Goal: Transaction & Acquisition: Download file/media

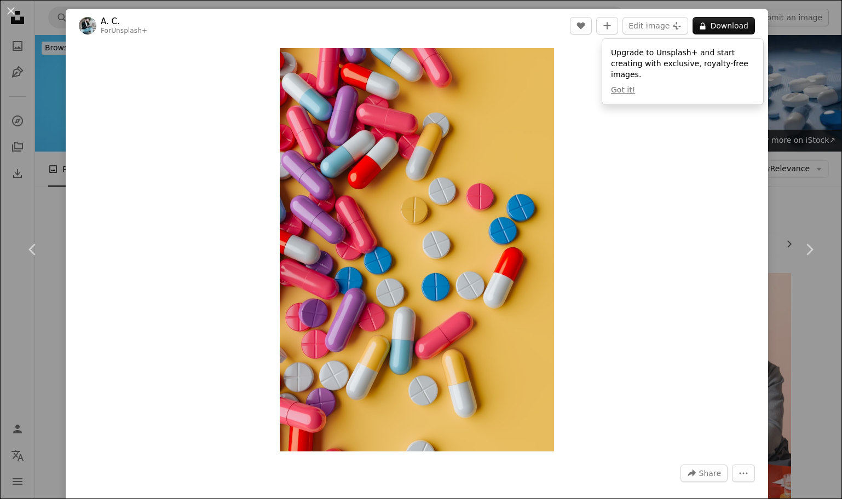
scroll to position [1171, 0]
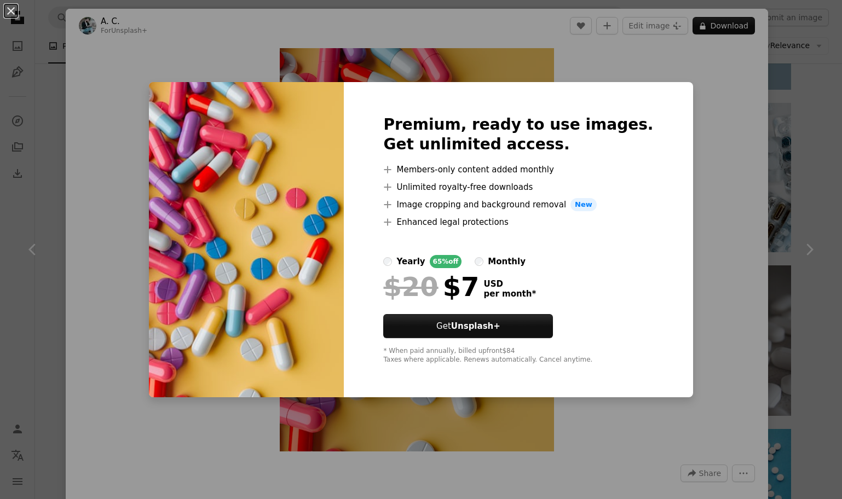
click at [580, 66] on div "An X shape Premium, ready to use images. Get unlimited access. A plus sign Memb…" at bounding box center [421, 249] width 842 height 499
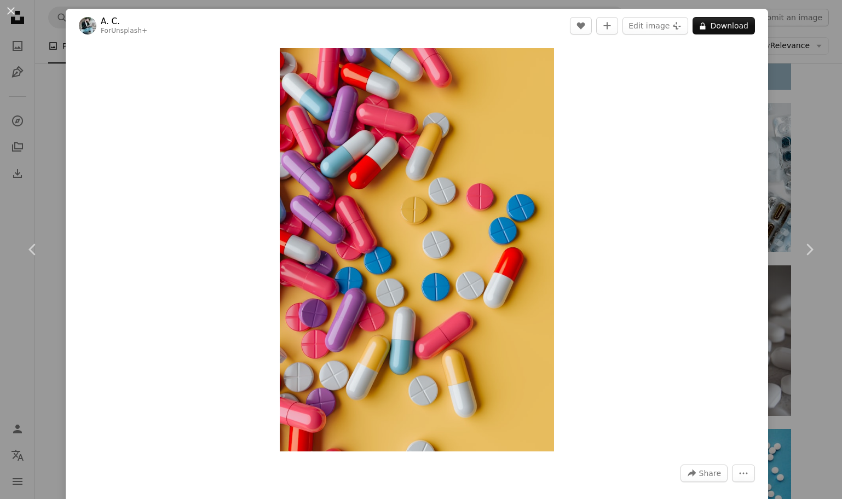
click at [48, 38] on div "An X shape Chevron left Chevron right A. C. For Unsplash+ A heart A plus sign E…" at bounding box center [421, 249] width 842 height 499
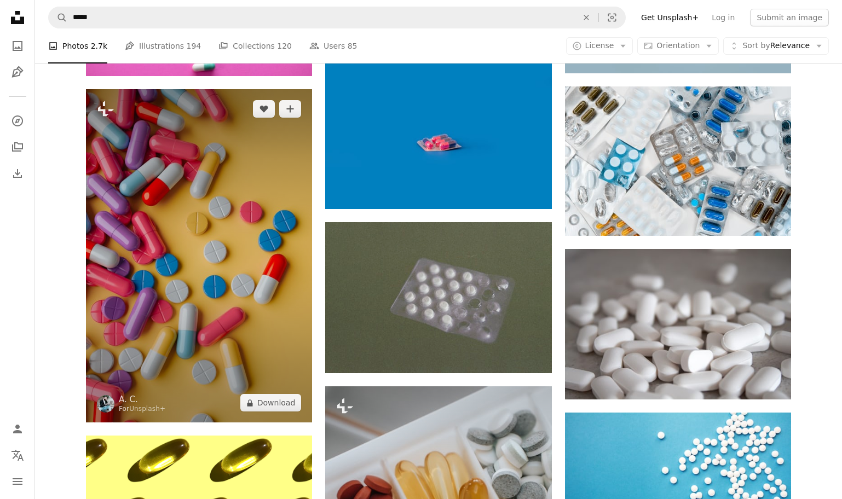
scroll to position [1189, 0]
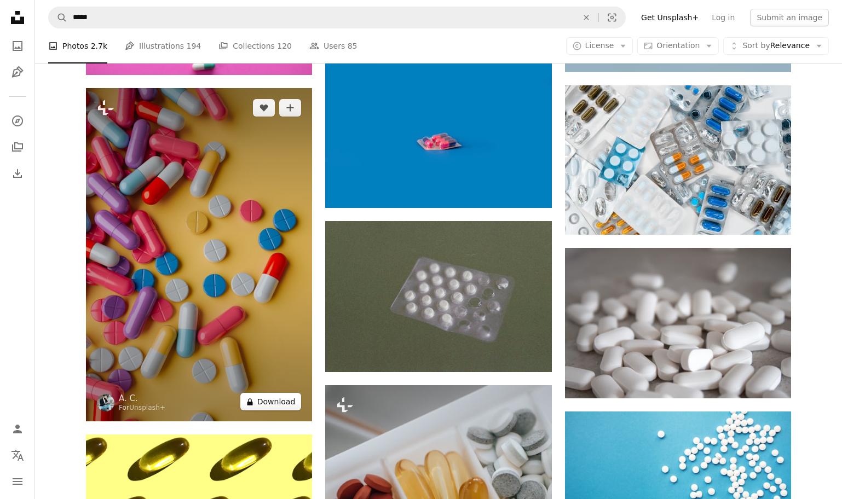
click at [275, 400] on button "A lock Download" at bounding box center [270, 402] width 61 height 18
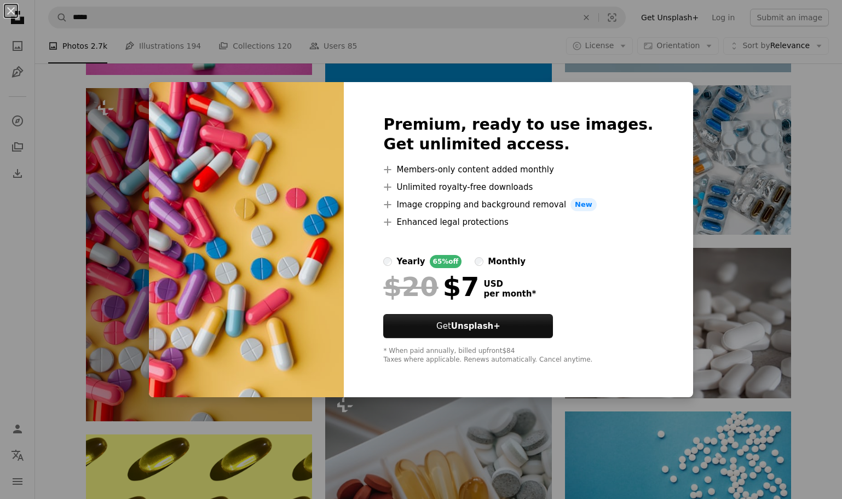
click at [485, 48] on div "An X shape Premium, ready to use images. Get unlimited access. A plus sign Memb…" at bounding box center [421, 249] width 842 height 499
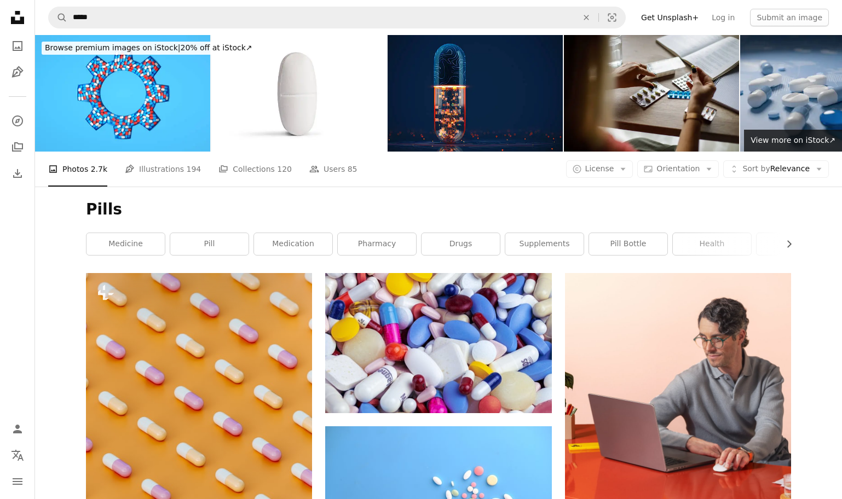
click at [16, 22] on icon at bounding box center [17, 17] width 13 height 13
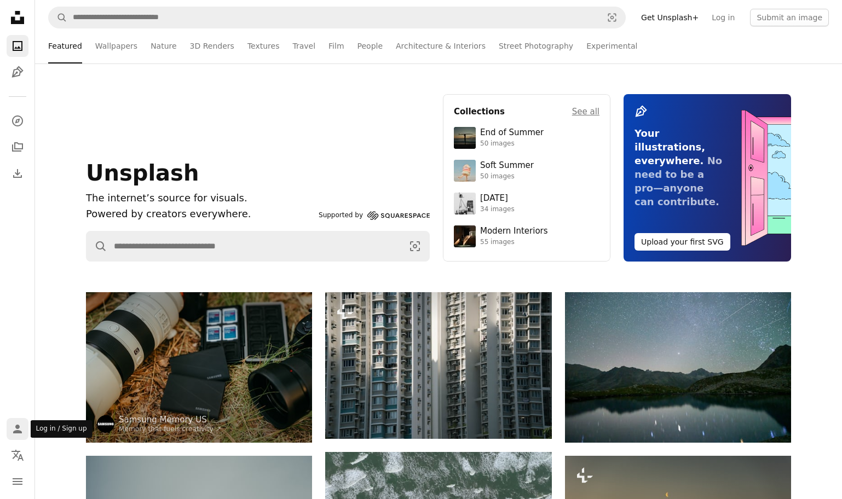
click at [19, 428] on icon "Log in / Sign up" at bounding box center [17, 429] width 9 height 9
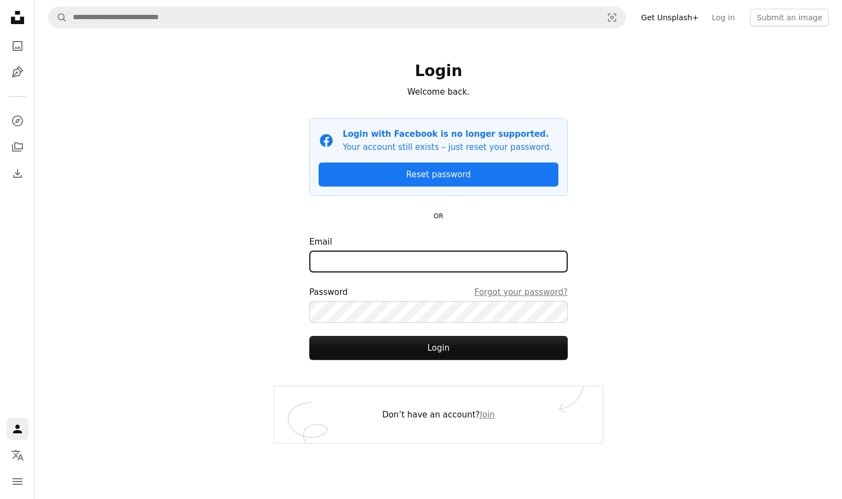
click at [424, 261] on input "Email" at bounding box center [438, 262] width 258 height 22
type input "**********"
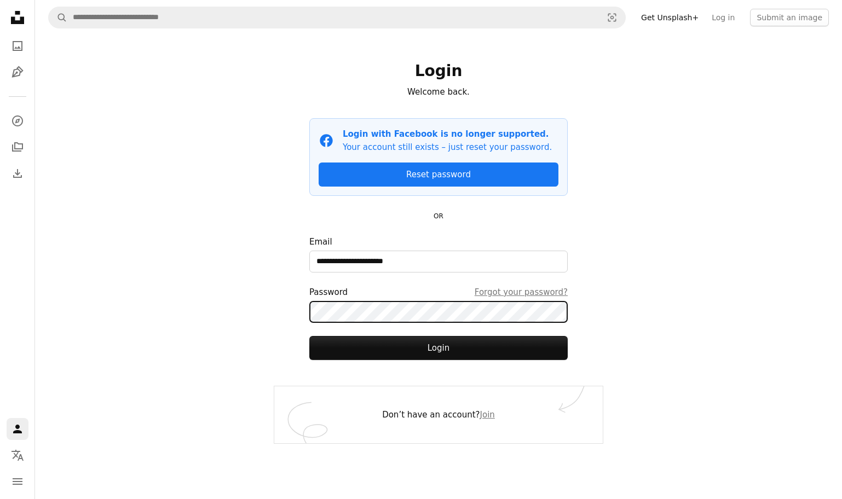
click at [309, 336] on button "Login" at bounding box center [438, 348] width 258 height 24
